Goal: Check status: Check status

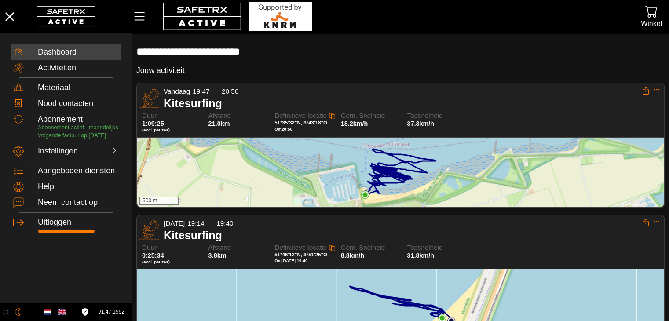
click at [410, 191] on div "500 m" at bounding box center [400, 173] width 527 height 70
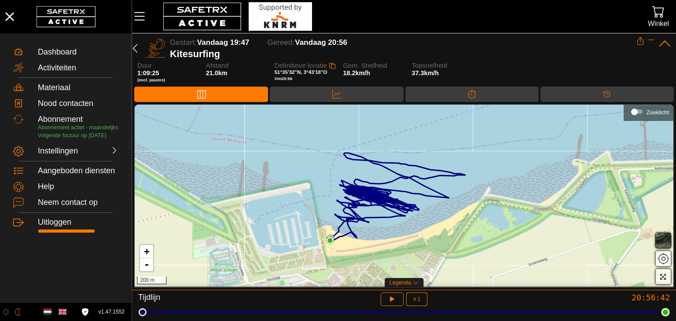
drag, startPoint x: 402, startPoint y: 203, endPoint x: 371, endPoint y: 187, distance: 35.0
click at [389, 203] on icon at bounding box center [398, 197] width 136 height 88
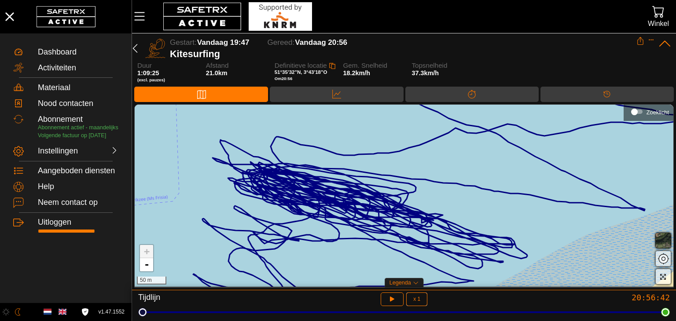
drag, startPoint x: 354, startPoint y: 198, endPoint x: 346, endPoint y: 210, distance: 15.3
click at [346, 210] on icon at bounding box center [451, 210] width 516 height 219
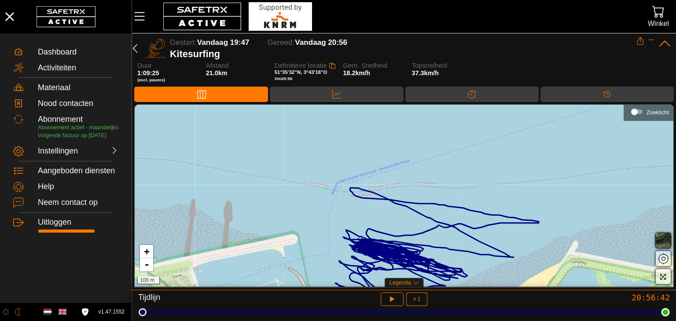
drag, startPoint x: 344, startPoint y: 167, endPoint x: 384, endPoint y: 190, distance: 46.1
click at [384, 190] on div "+ - 100 m" at bounding box center [404, 196] width 539 height 182
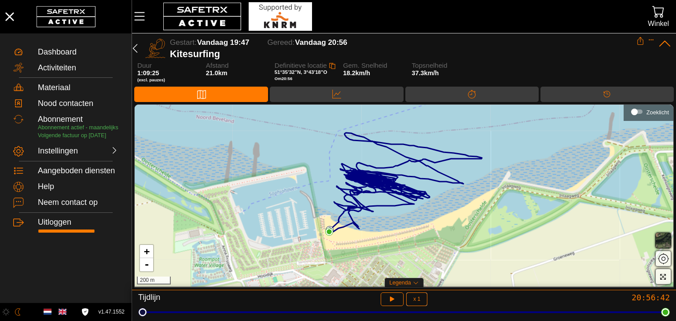
drag, startPoint x: 476, startPoint y: 222, endPoint x: 470, endPoint y: 195, distance: 28.0
click at [470, 195] on div "+ - 200 m" at bounding box center [404, 196] width 539 height 182
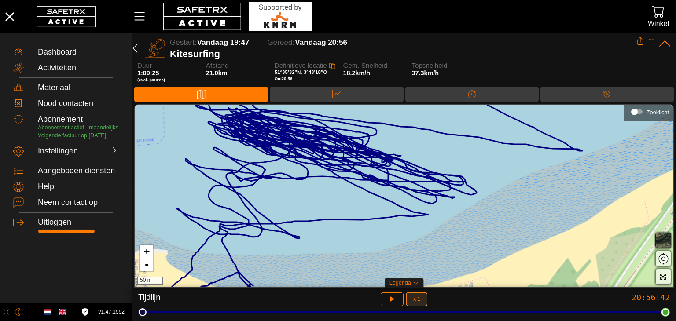
click at [424, 299] on button "x 1" at bounding box center [416, 300] width 21 height 14
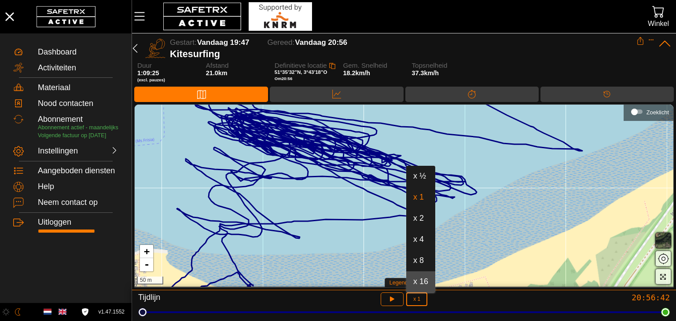
click at [423, 276] on div "x 16" at bounding box center [420, 282] width 15 height 14
type input "16"
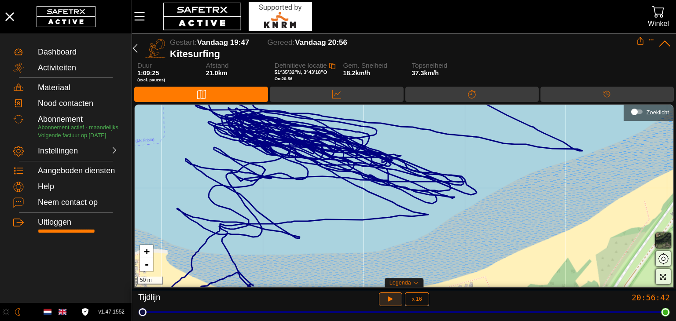
click at [400, 299] on button "button" at bounding box center [390, 300] width 23 height 14
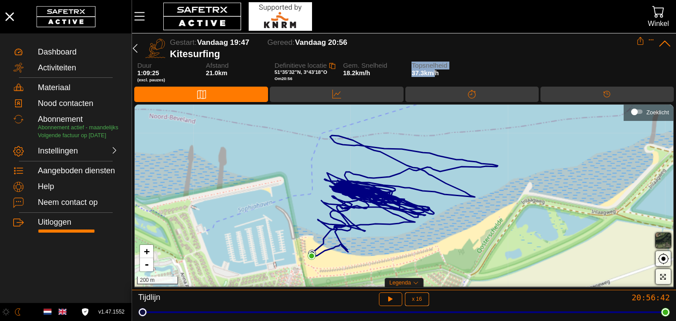
drag, startPoint x: 405, startPoint y: 71, endPoint x: 435, endPoint y: 71, distance: 30.8
click at [435, 71] on div "Duur 1:09:25 (excl. [GEOGRAPHIC_DATA]) Afstand 21.0km Definitieve locatie 51°35…" at bounding box center [405, 74] width 537 height 25
click at [445, 68] on span "Topsnelheid" at bounding box center [440, 65] width 56 height 7
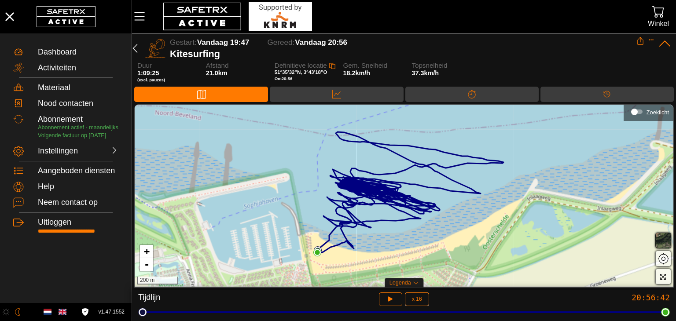
drag, startPoint x: 316, startPoint y: 259, endPoint x: 324, endPoint y: 254, distance: 9.9
click at [324, 254] on div "+ - 200 m" at bounding box center [404, 196] width 539 height 182
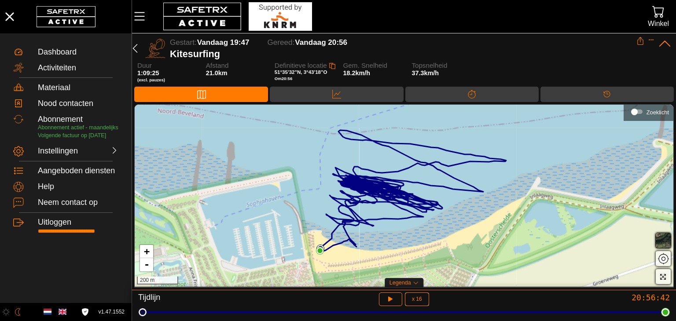
drag, startPoint x: 320, startPoint y: 251, endPoint x: 338, endPoint y: 254, distance: 18.2
click at [324, 254] on img at bounding box center [320, 251] width 8 height 8
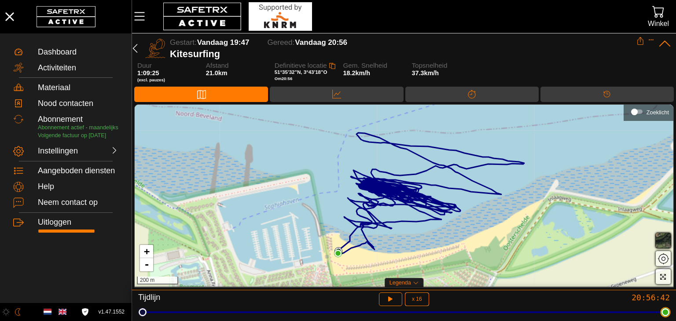
drag, startPoint x: 144, startPoint y: 315, endPoint x: 676, endPoint y: 342, distance: 532.4
click at [676, 321] on html "**********" at bounding box center [338, 160] width 676 height 321
